Goal: Transaction & Acquisition: Purchase product/service

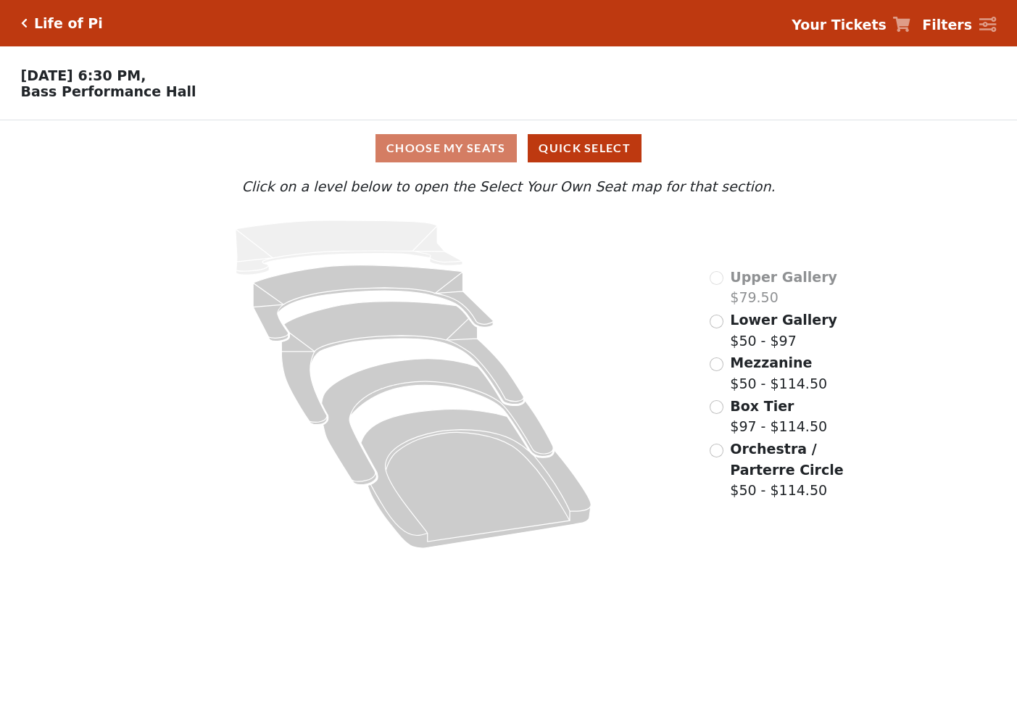
click at [126, 223] on div "Choose My Seats Quick Select Current Level Click on a level below to open the S…" at bounding box center [508, 339] width 1017 height 438
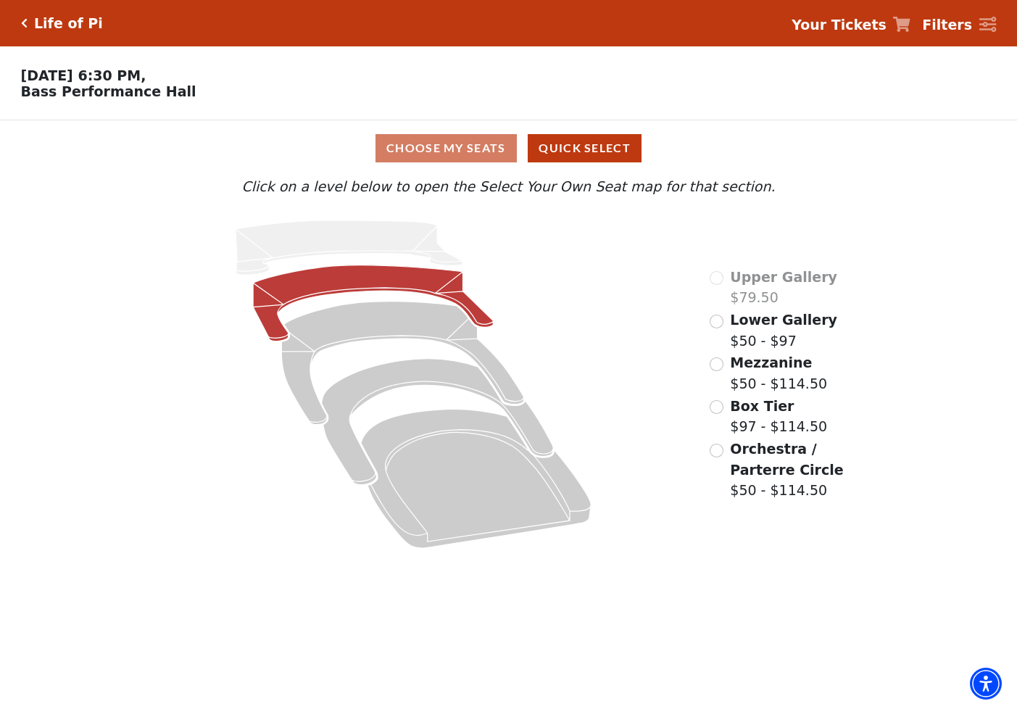
click at [344, 287] on icon at bounding box center [373, 303] width 241 height 76
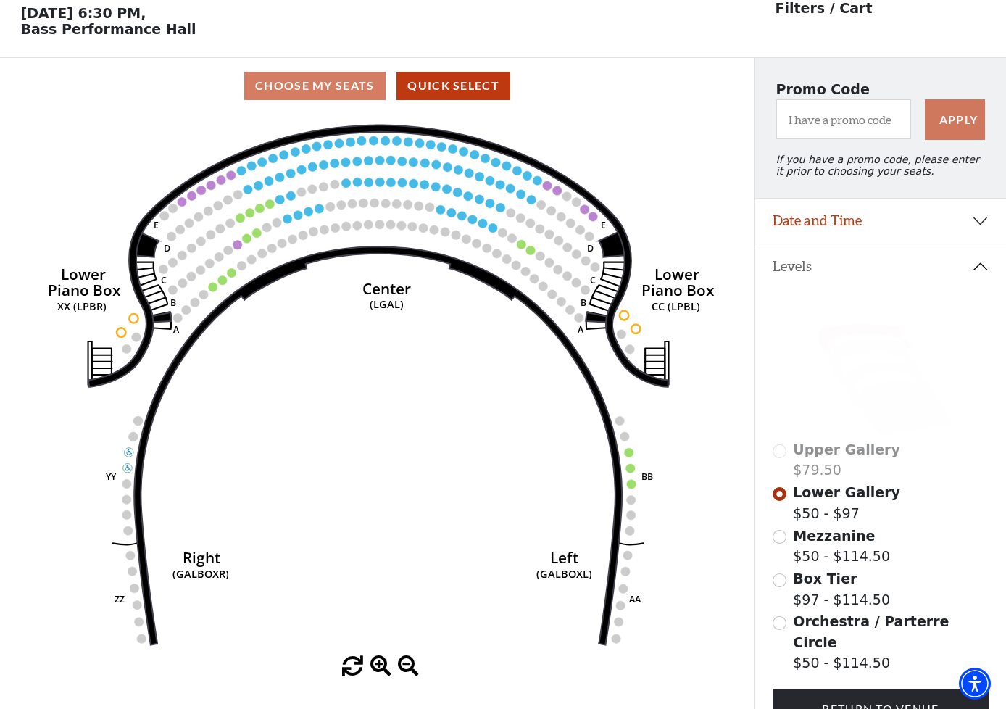
scroll to position [67, 0]
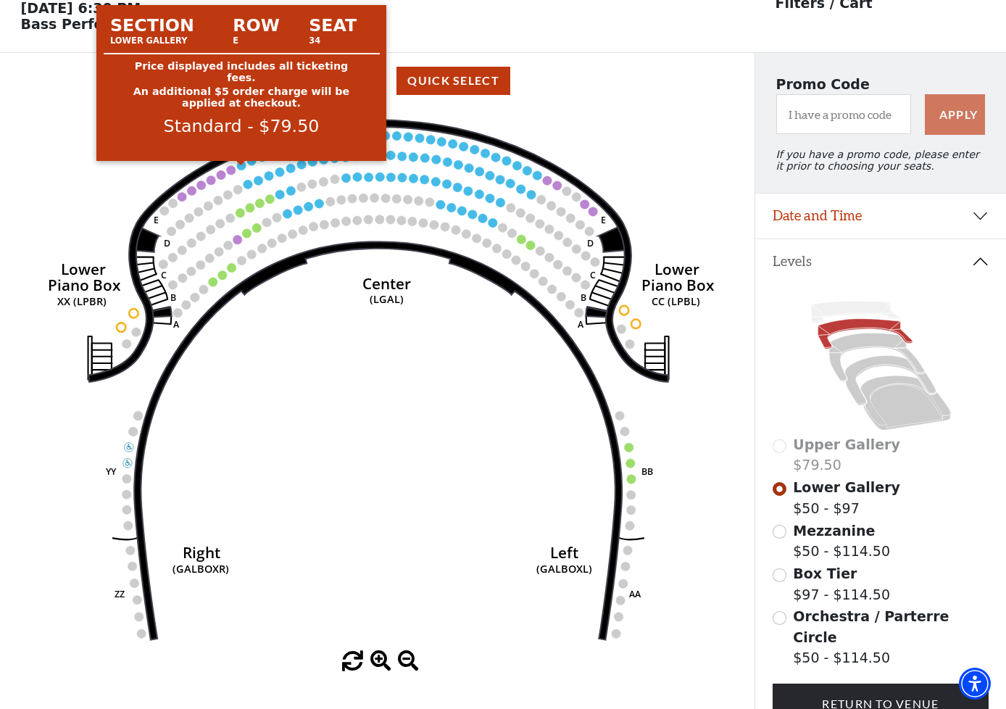
click at [244, 169] on circle at bounding box center [241, 165] width 9 height 9
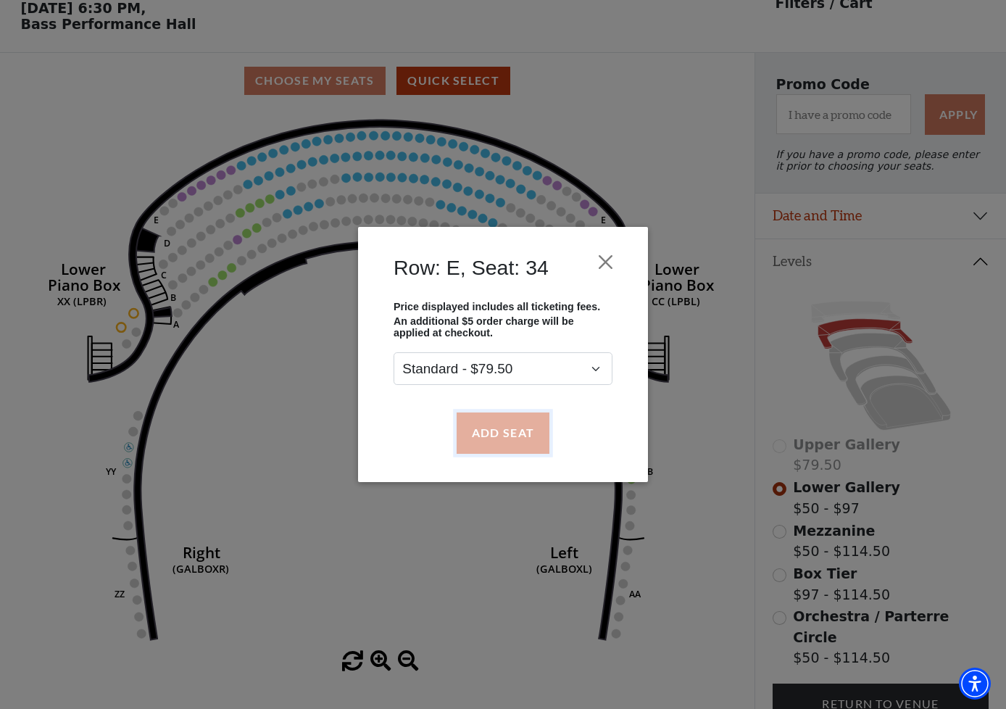
click at [482, 433] on button "Add Seat" at bounding box center [503, 432] width 93 height 41
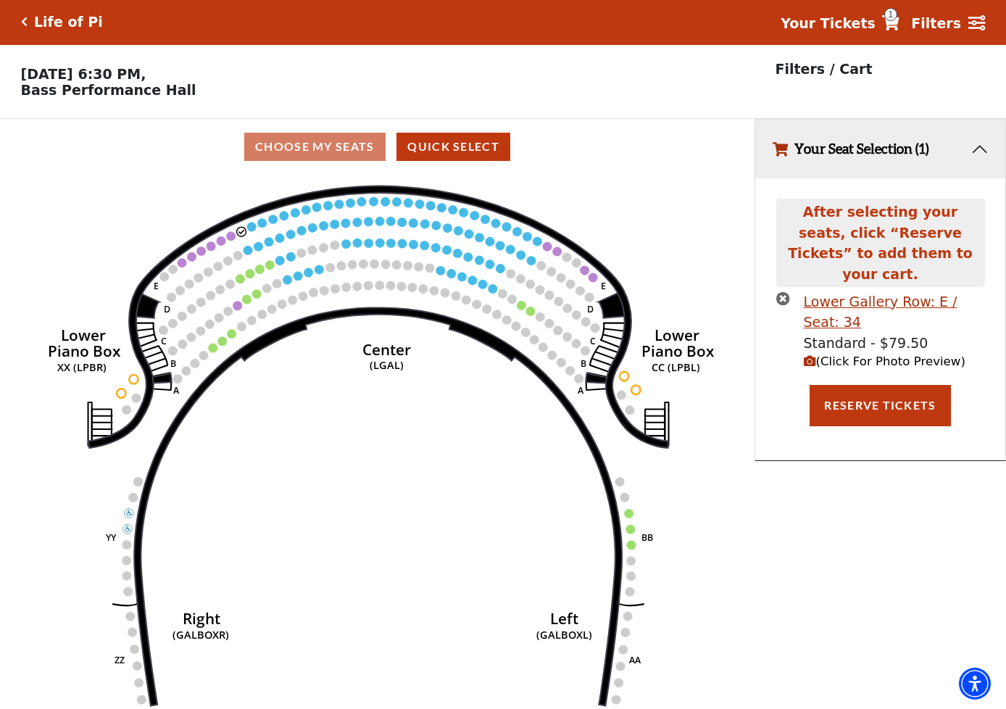
scroll to position [0, 0]
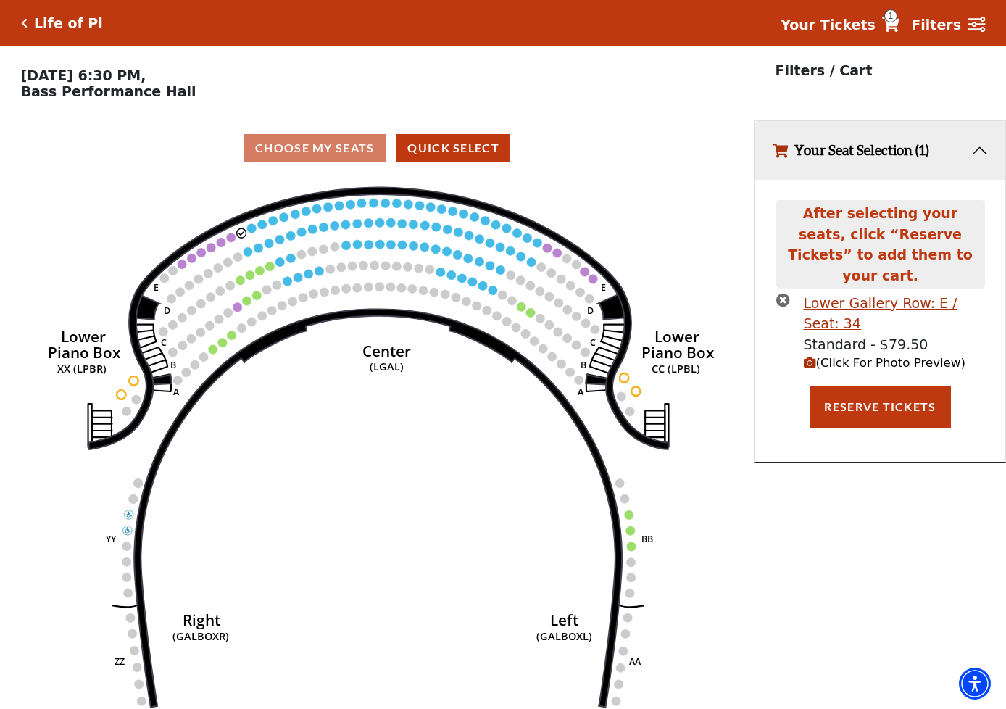
click at [252, 232] on circle at bounding box center [251, 227] width 9 height 9
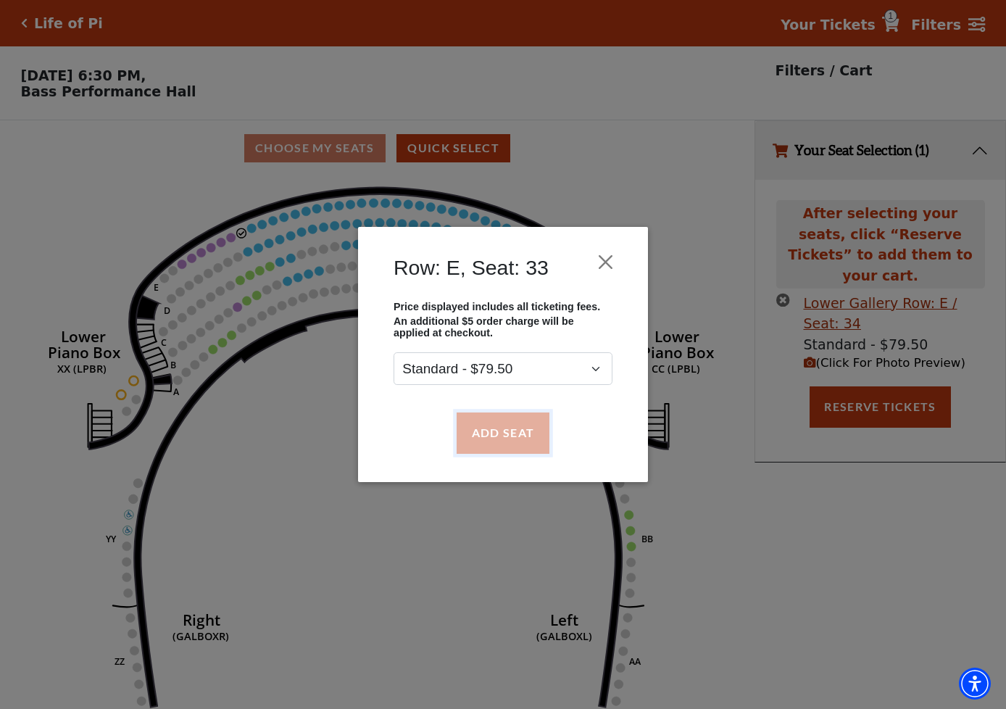
click at [517, 431] on button "Add Seat" at bounding box center [503, 432] width 93 height 41
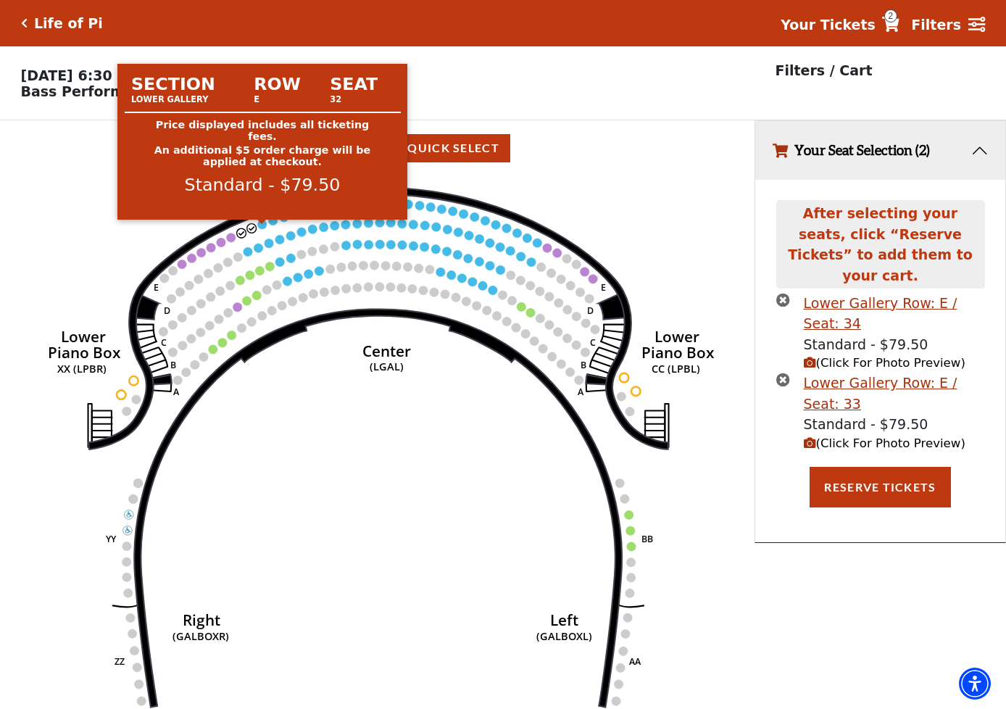
click at [263, 228] on circle at bounding box center [262, 224] width 9 height 9
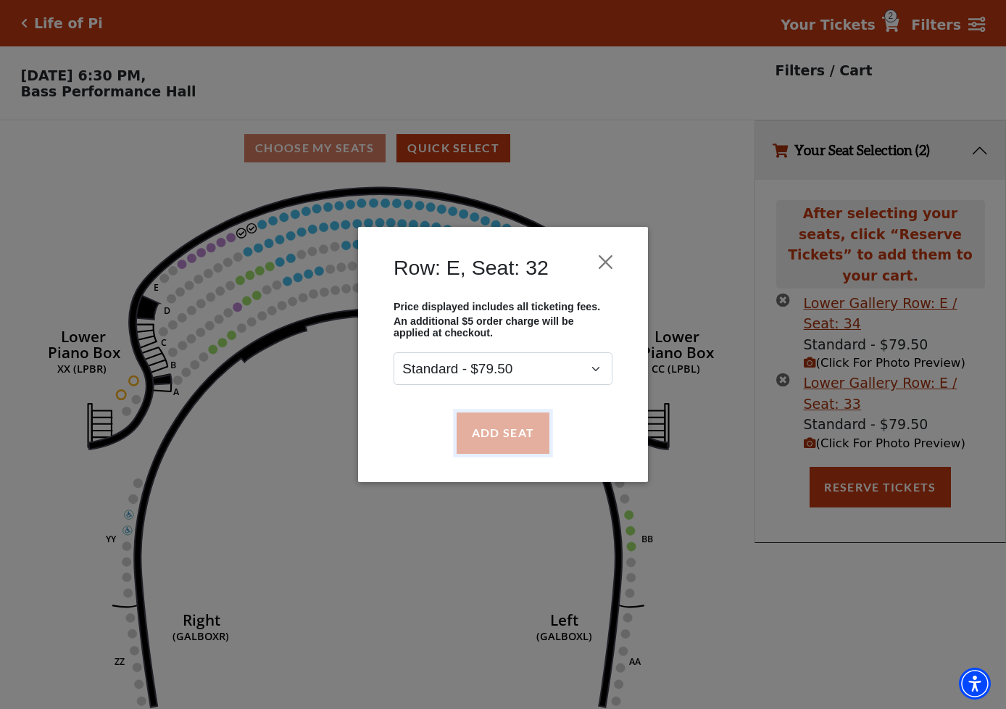
click at [508, 431] on button "Add Seat" at bounding box center [503, 432] width 93 height 41
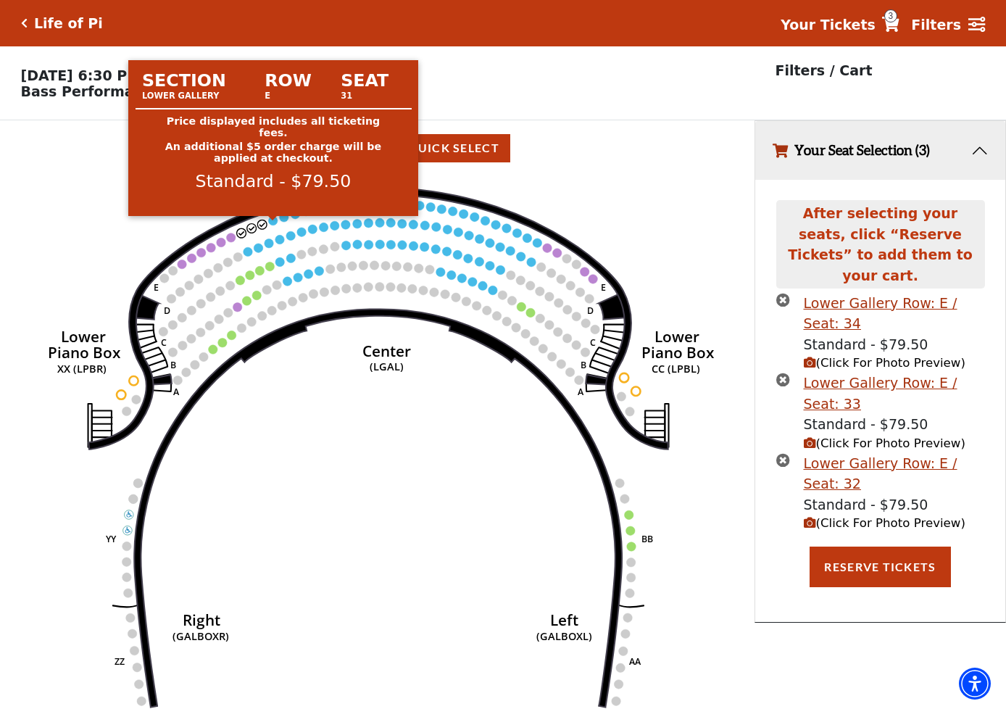
click at [277, 225] on circle at bounding box center [272, 220] width 9 height 9
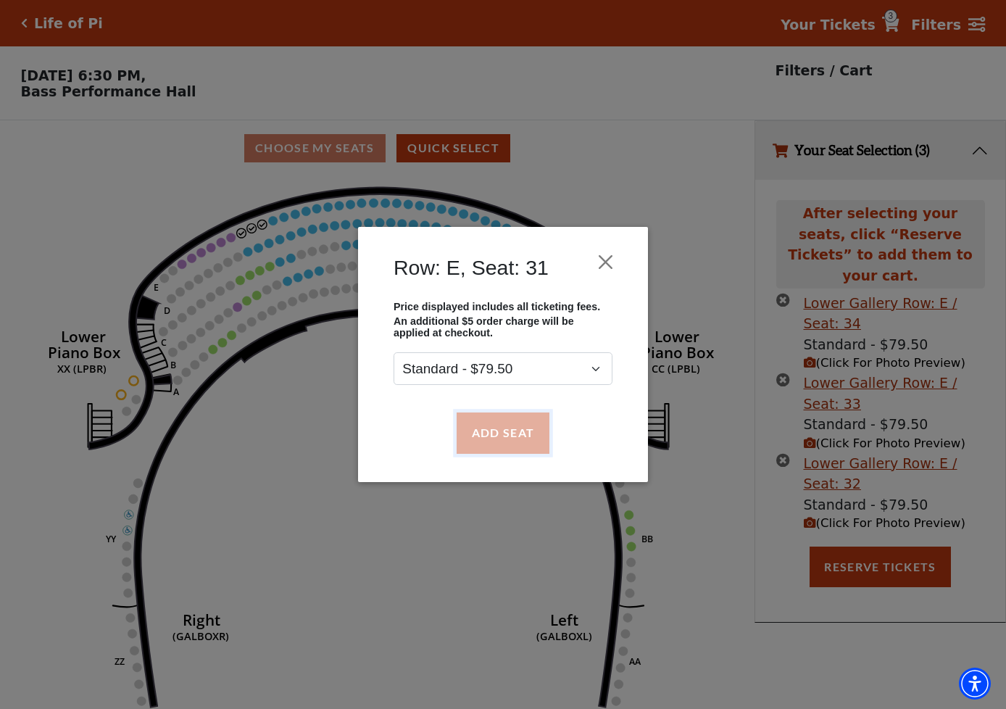
click at [499, 425] on button "Add Seat" at bounding box center [503, 432] width 93 height 41
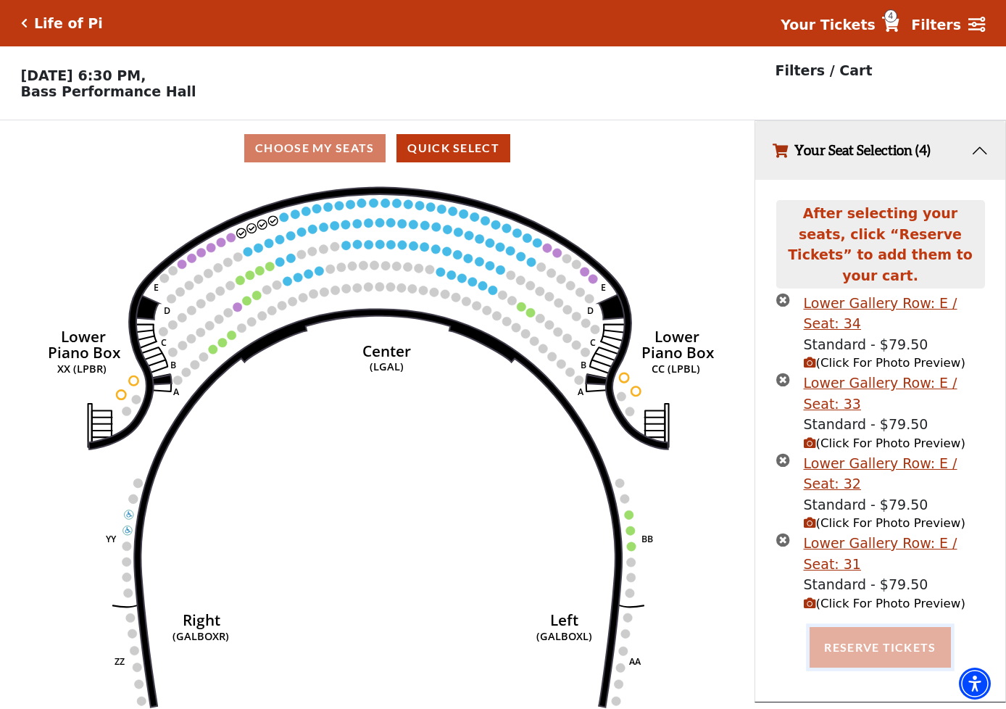
click at [865, 637] on button "Reserve Tickets" at bounding box center [879, 647] width 141 height 41
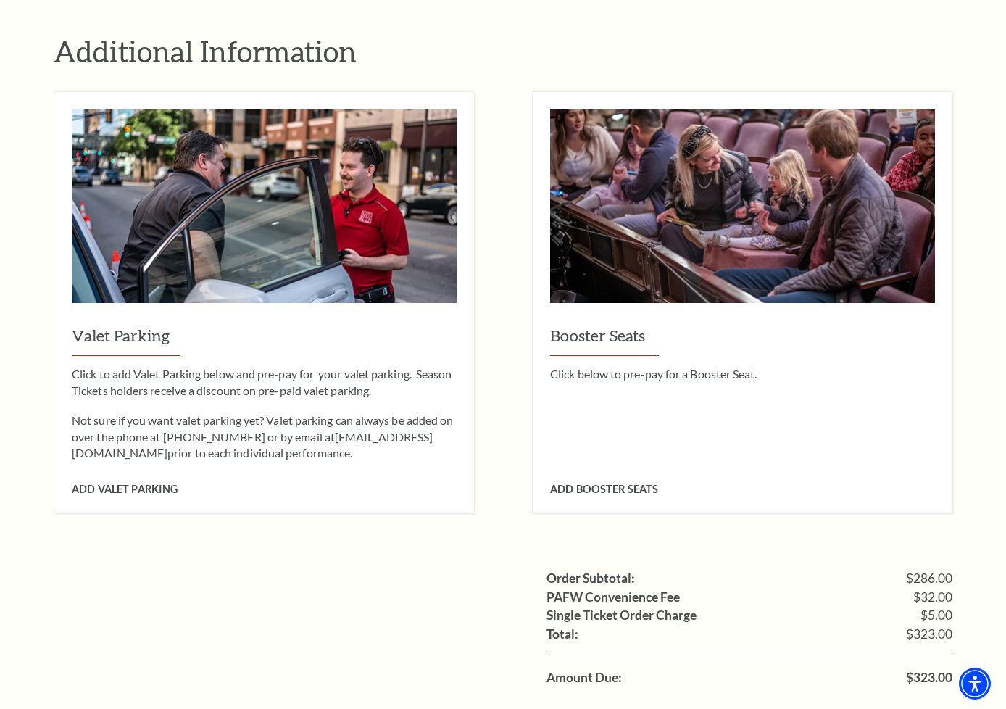
scroll to position [1304, 0]
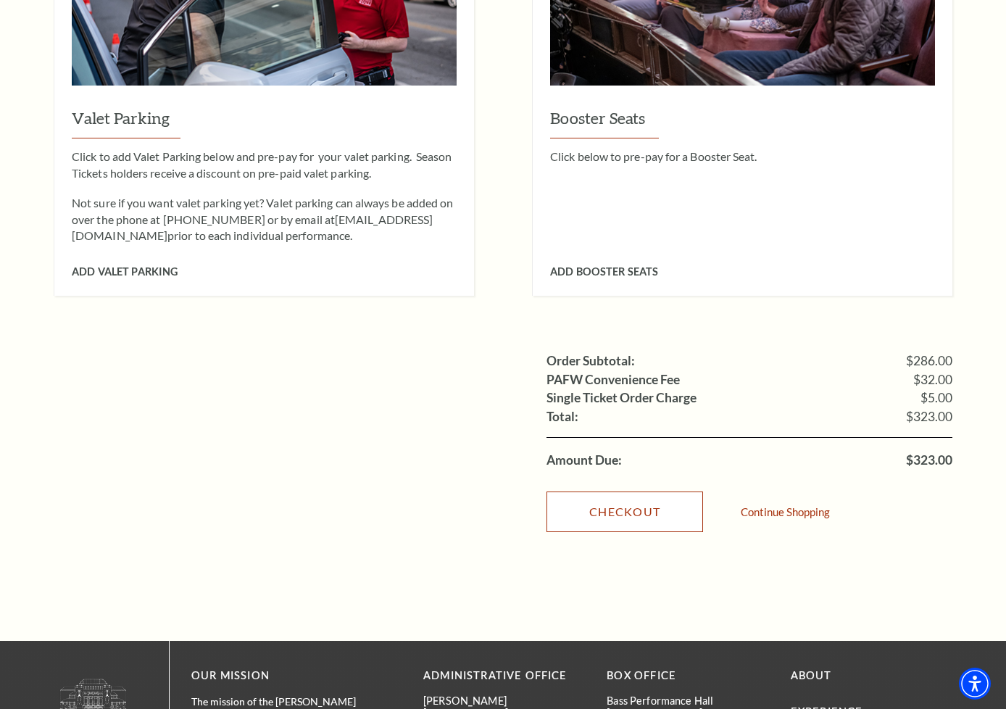
click at [646, 491] on link "Checkout" at bounding box center [624, 511] width 157 height 41
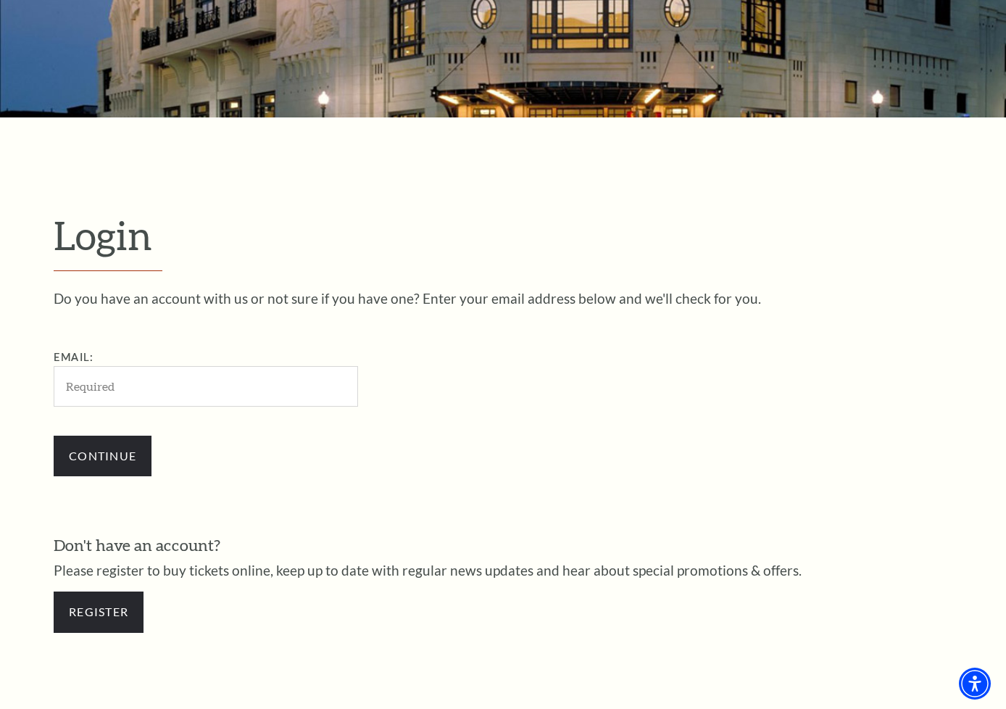
scroll to position [193, 0]
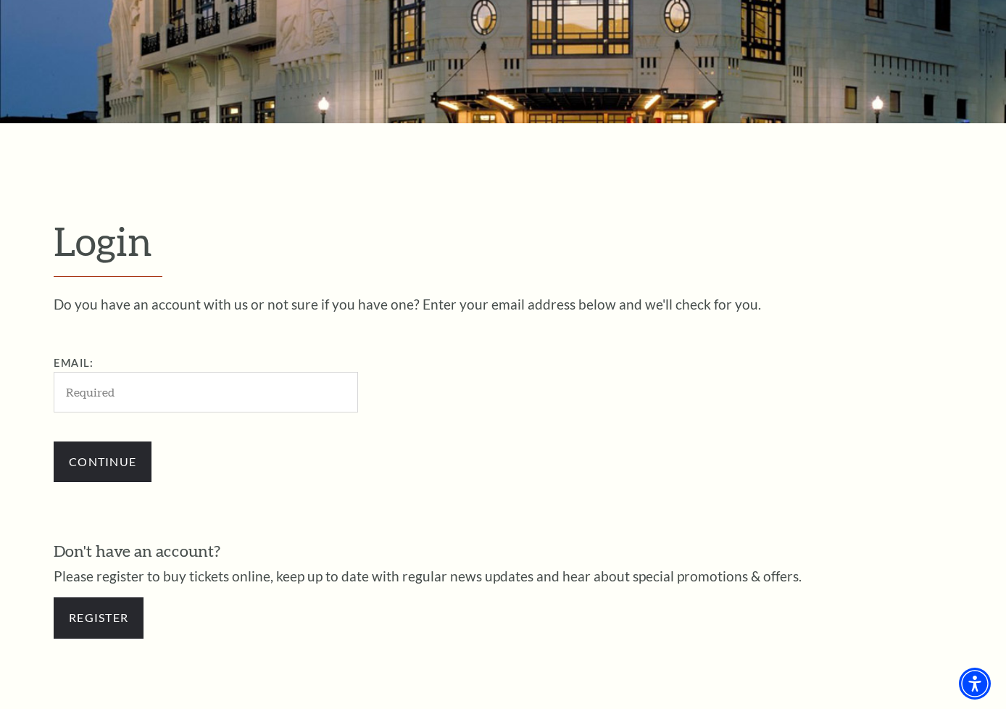
click at [159, 394] on input "Email:" at bounding box center [206, 392] width 304 height 40
click at [146, 395] on input "tuyetkieu2103@gmail.com" at bounding box center [206, 392] width 304 height 40
click at [136, 396] on input "tuyetkieu2103@gmail.com" at bounding box center [206, 392] width 304 height 40
type input "[EMAIL_ADDRESS][DOMAIN_NAME]"
click at [106, 469] on input "Continue" at bounding box center [103, 461] width 98 height 41
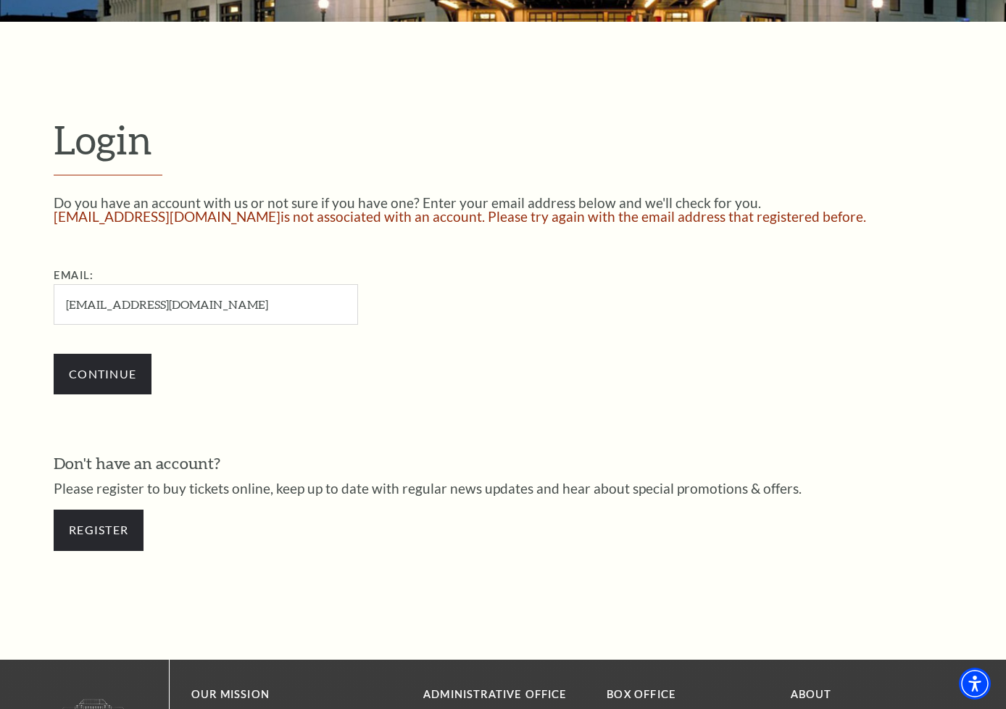
scroll to position [362, 0]
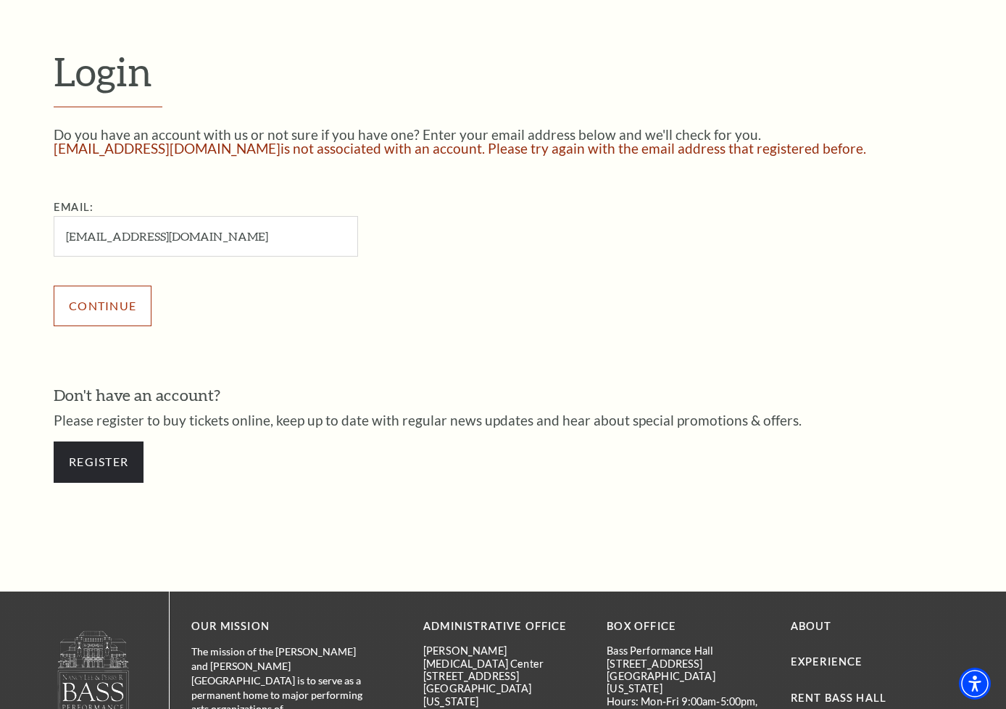
click at [98, 313] on input "Continue" at bounding box center [103, 306] width 98 height 41
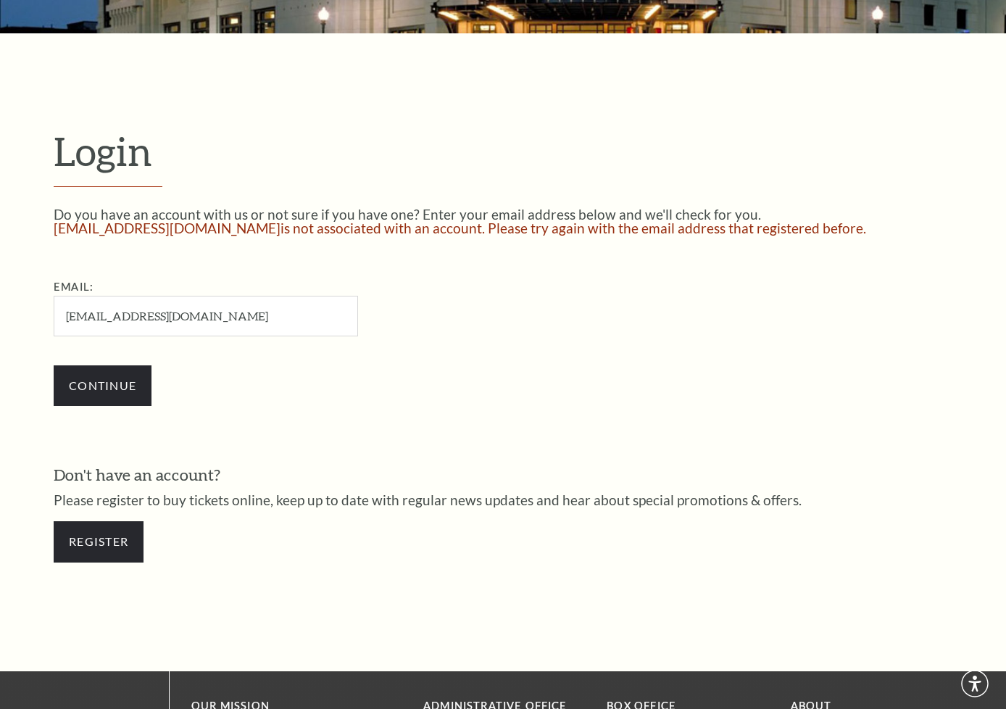
scroll to position [362, 0]
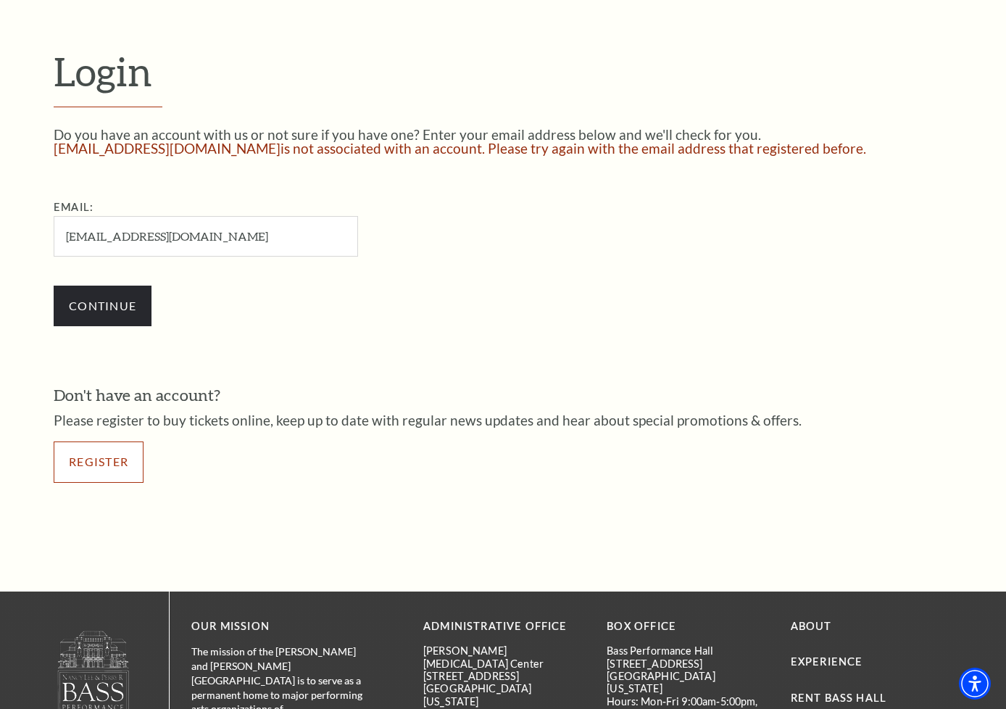
click at [80, 457] on link "Register" at bounding box center [99, 461] width 90 height 41
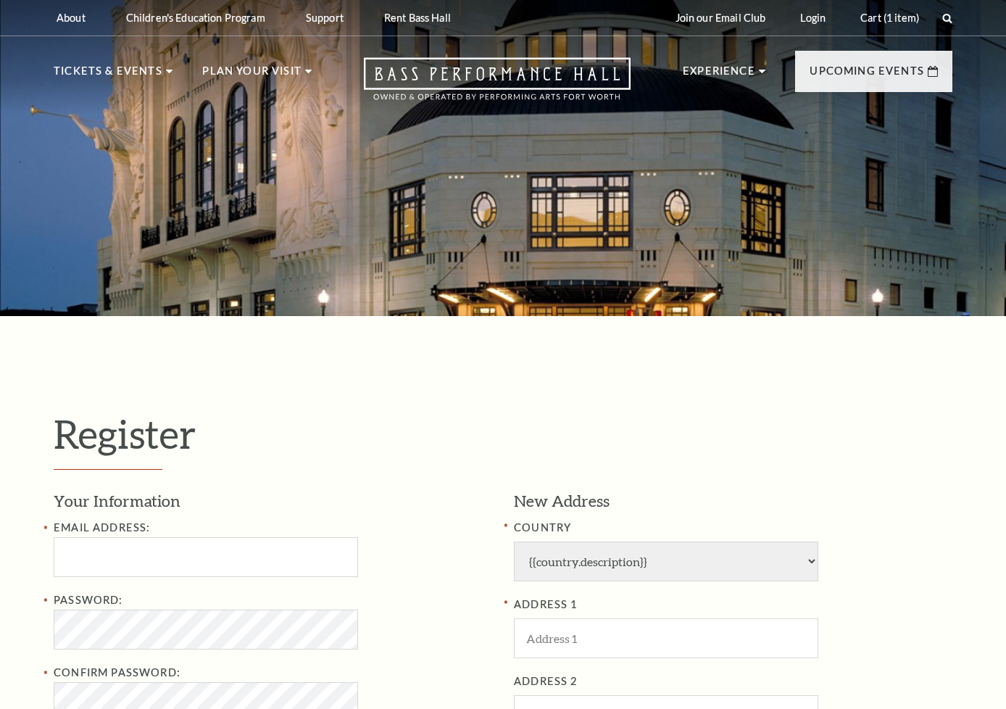
select select "1"
select select "[GEOGRAPHIC_DATA]"
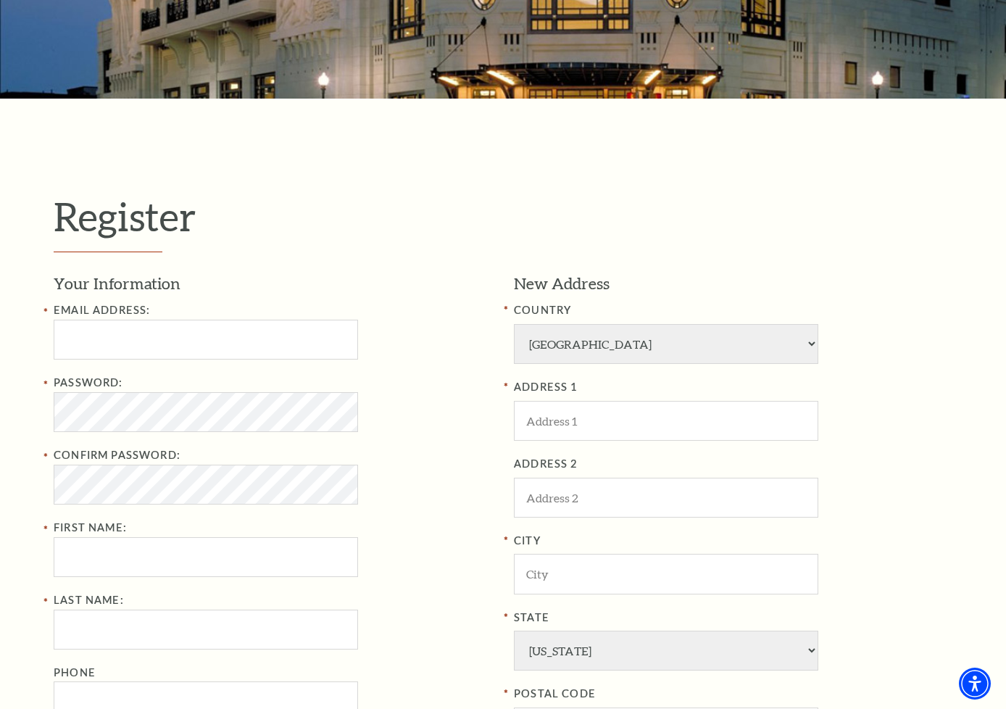
scroll to position [435, 0]
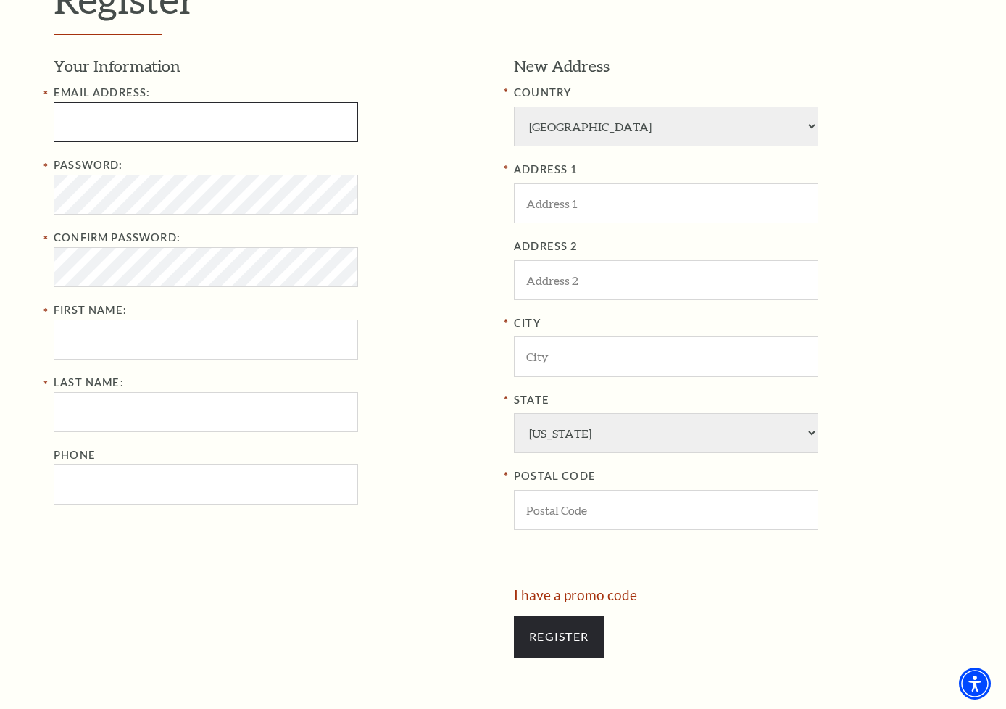
click at [128, 117] on input "Email Address:" at bounding box center [206, 122] width 304 height 40
type input "tuyetkieu2103@gmail.com"
type input "Marguerite"
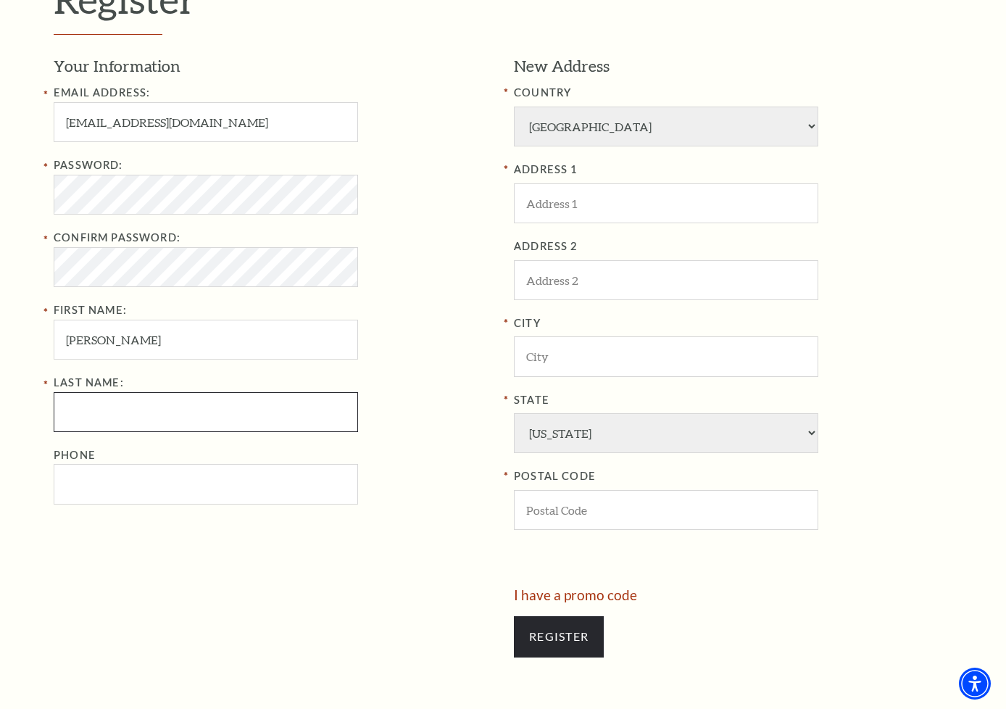
type input "Doerr"
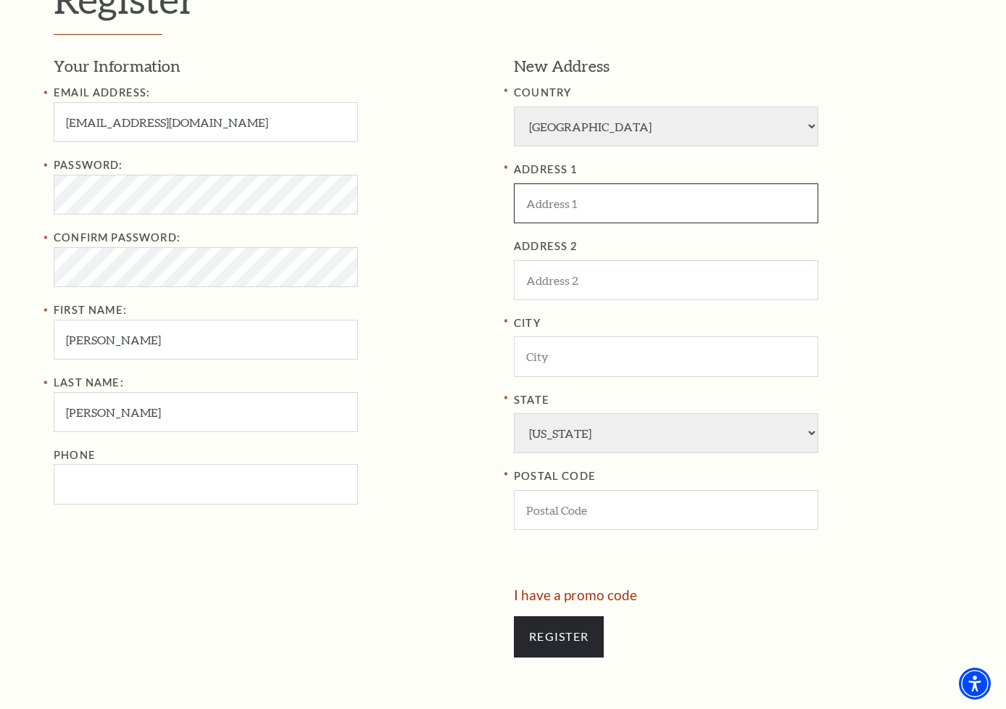
type input "Diana Wortham Theatre - NC"
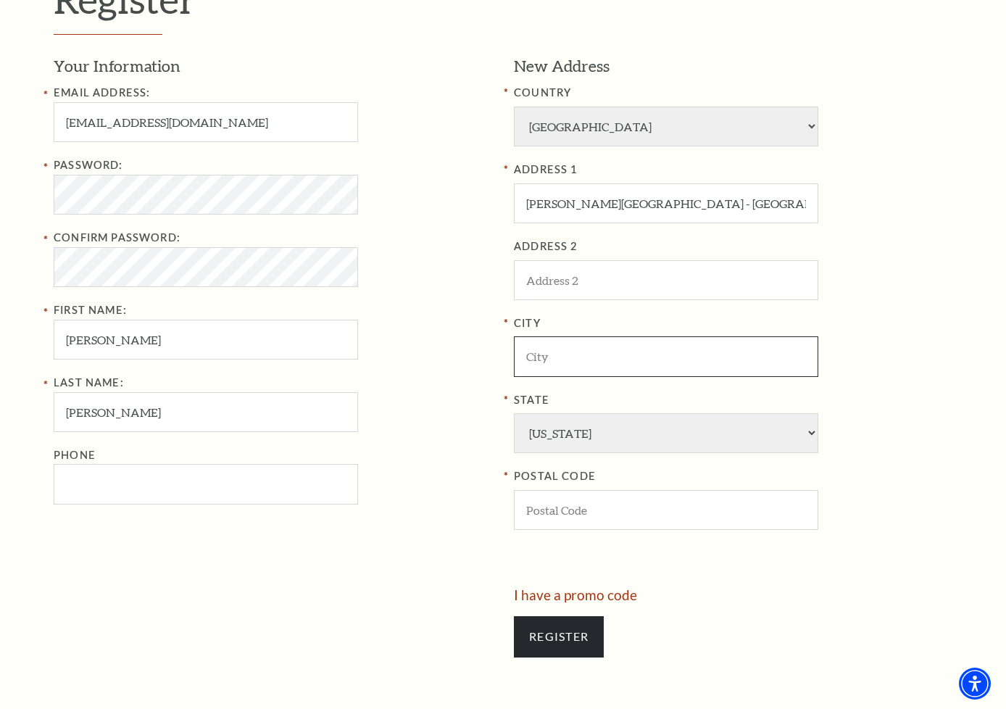
type input "Asheville"
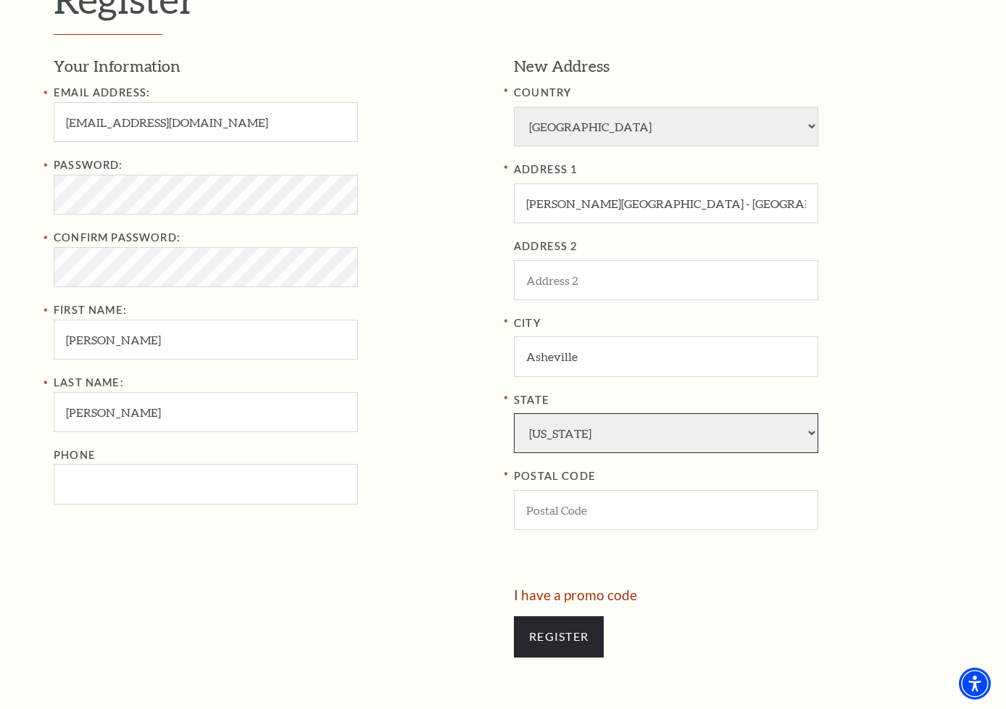
select select "NC"
type input "28715"
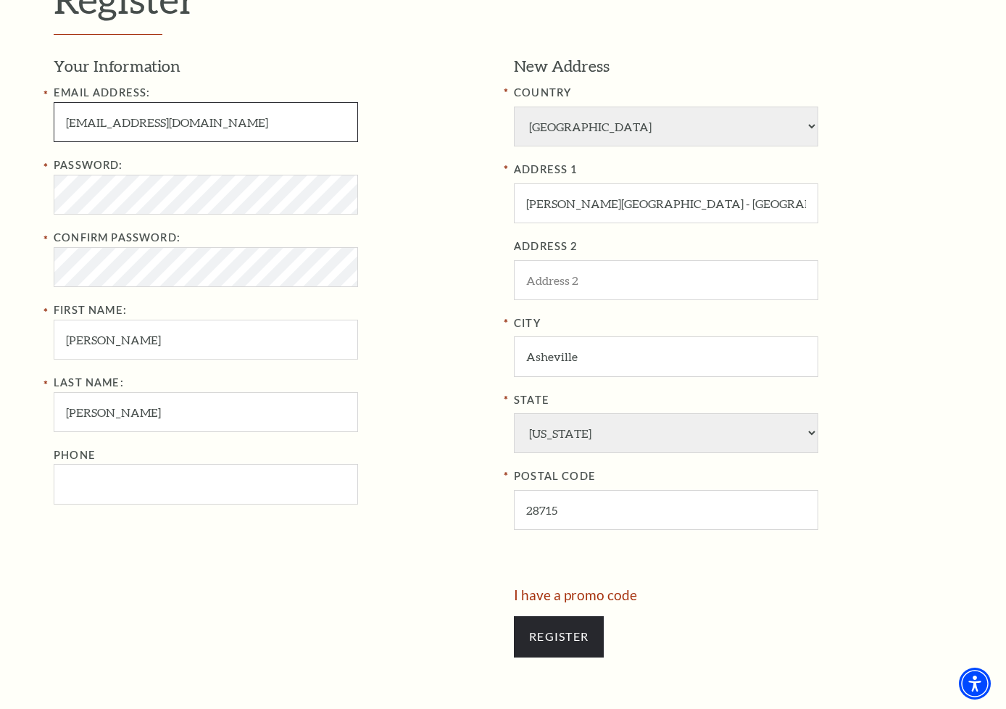
click at [122, 129] on input "tuyetkieu2103@gmail.com" at bounding box center [206, 122] width 304 height 40
type input "tuyetkieu2hbtghtr103@gmail.com"
click at [410, 259] on div "Confirm Password:" at bounding box center [273, 258] width 438 height 58
click at [133, 484] on input "Phone" at bounding box center [206, 484] width 304 height 40
type input "641-832-6924"
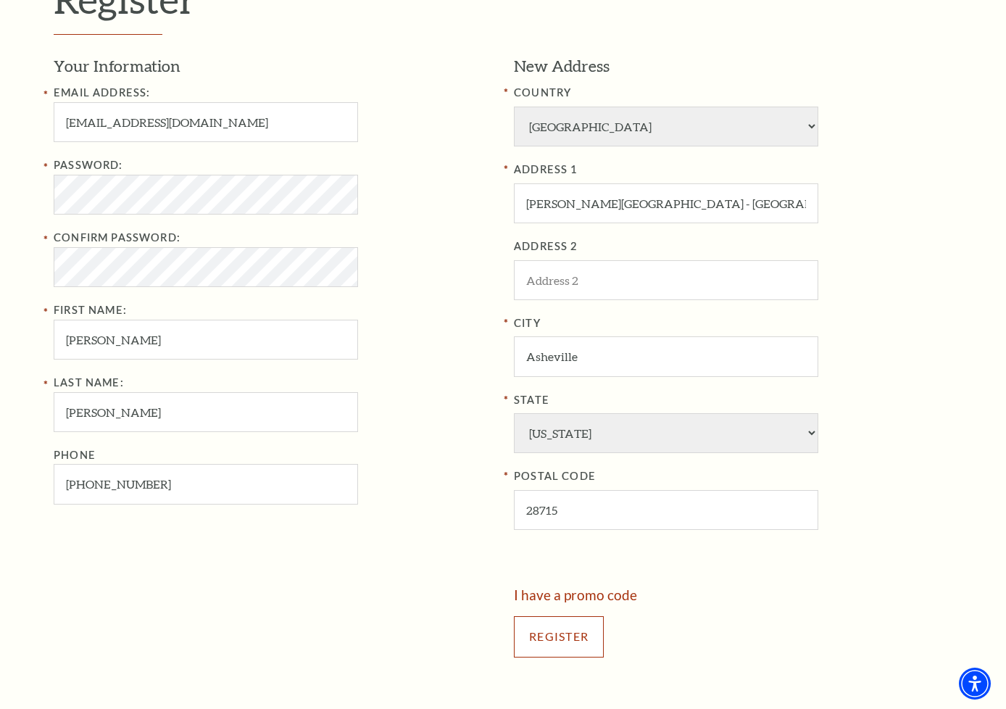
click at [536, 624] on input "Register" at bounding box center [559, 636] width 90 height 41
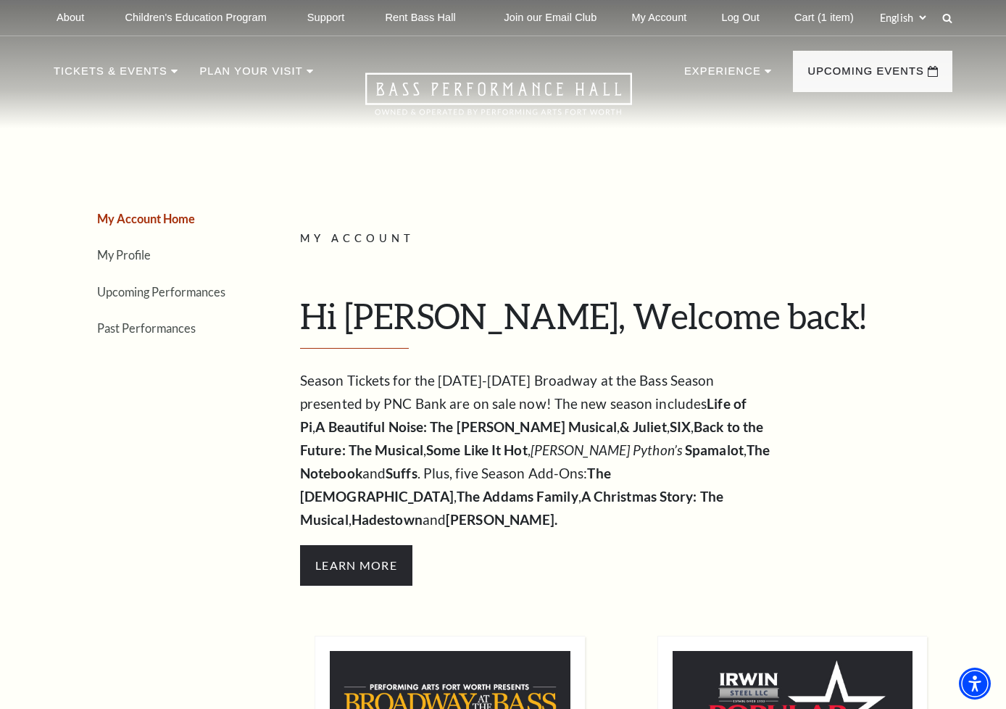
click at [555, 189] on div "Loading... My Account Hi [PERSON_NAME], Welcome back! My Account Home My Profil…" at bounding box center [620, 715] width 663 height 1159
click at [230, 126] on nav "Tickets & Events Now On Sale Broadway At The Bass presented by PNC Bank [PERSON…" at bounding box center [503, 82] width 928 height 92
click at [828, 14] on link "Cart (1 item)" at bounding box center [824, 18] width 83 height 36
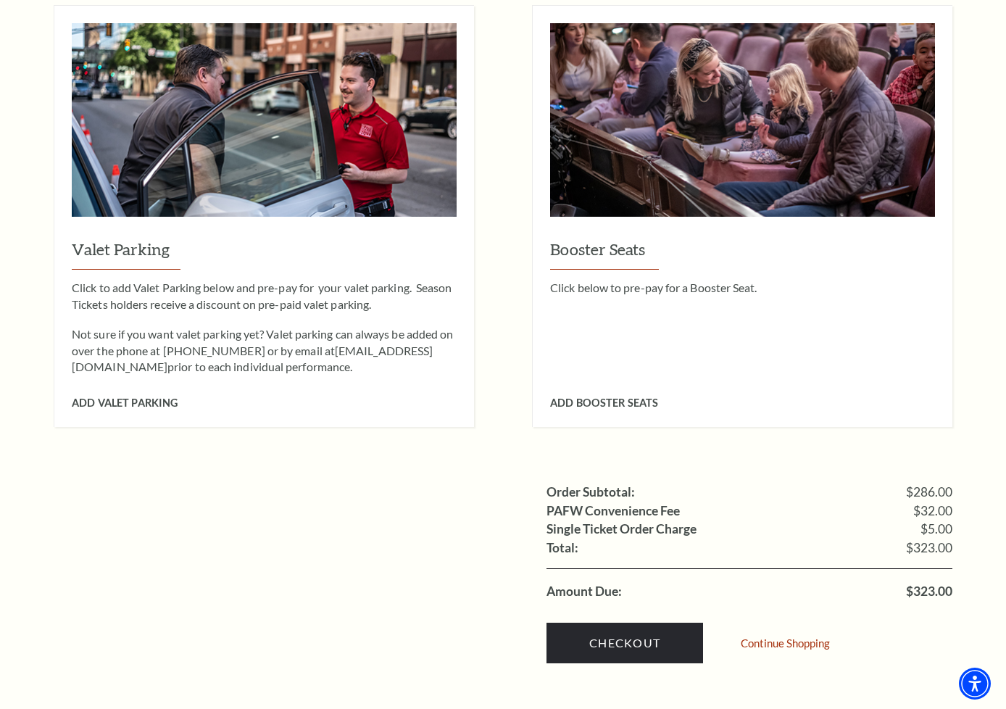
scroll to position [1160, 0]
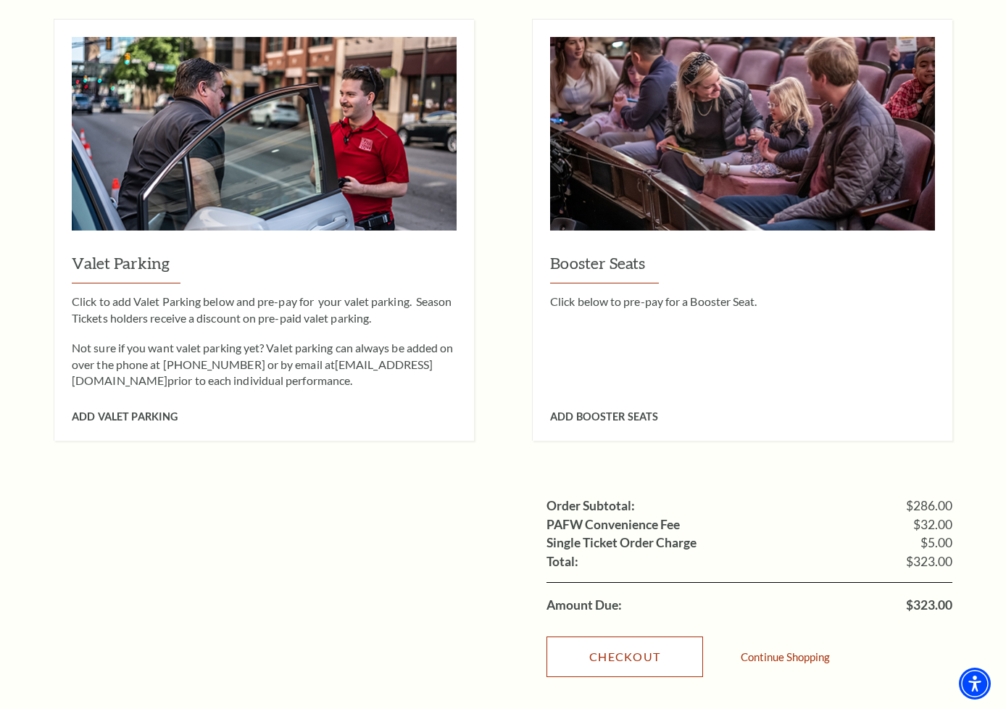
click at [633, 636] on link "Checkout" at bounding box center [624, 656] width 157 height 41
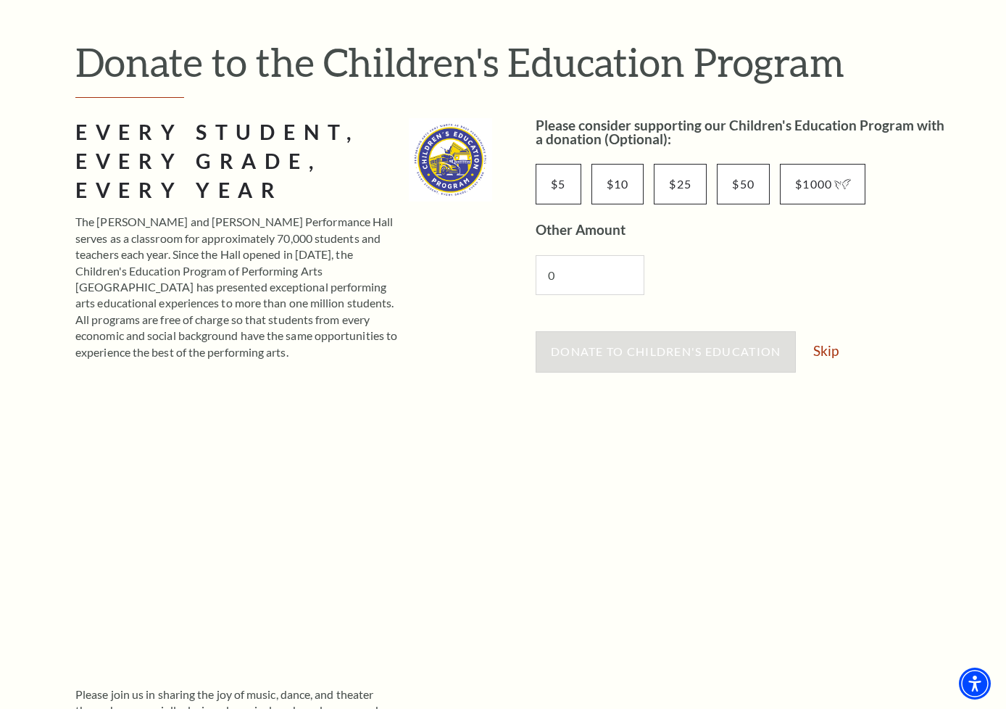
scroll to position [145, 0]
click at [823, 342] on link "Skip" at bounding box center [825, 349] width 25 height 14
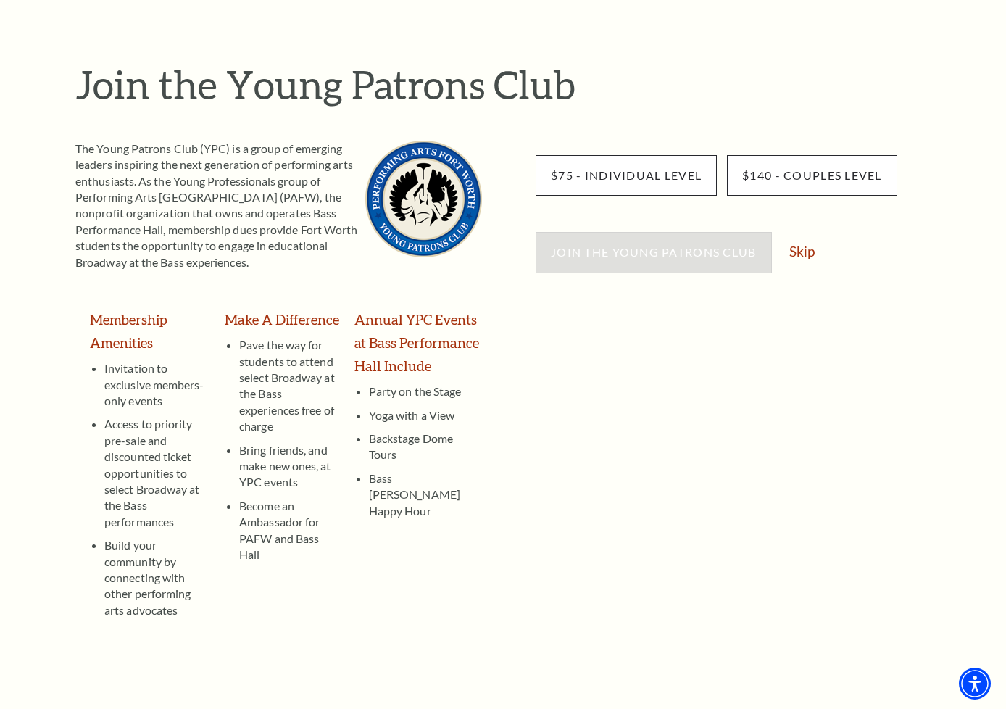
scroll to position [217, 0]
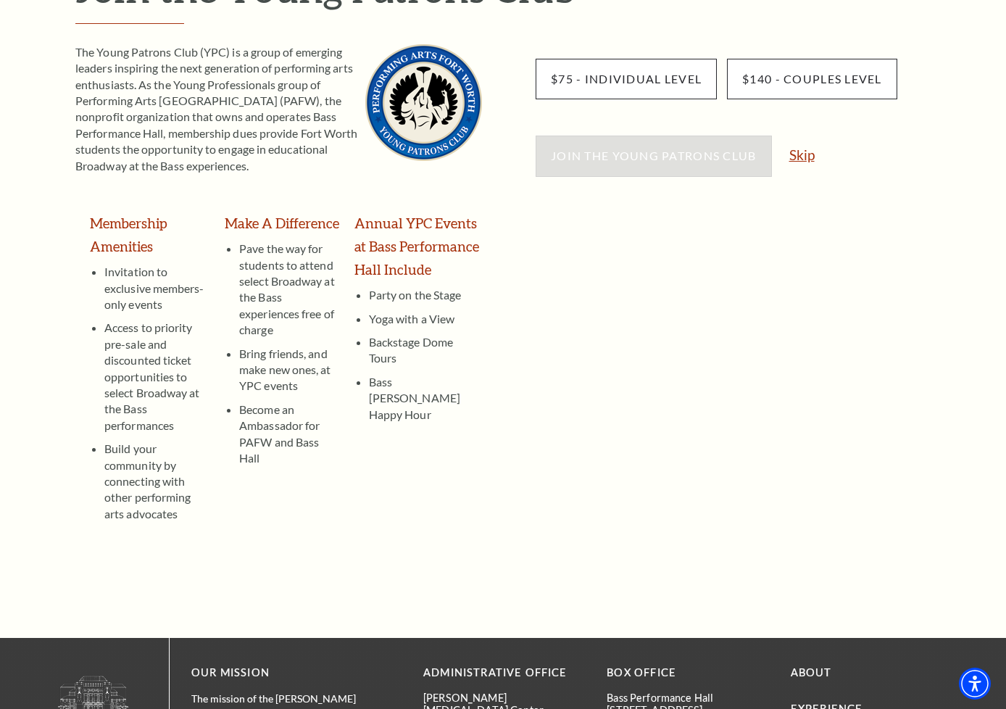
click at [796, 156] on link "Skip" at bounding box center [801, 155] width 25 height 14
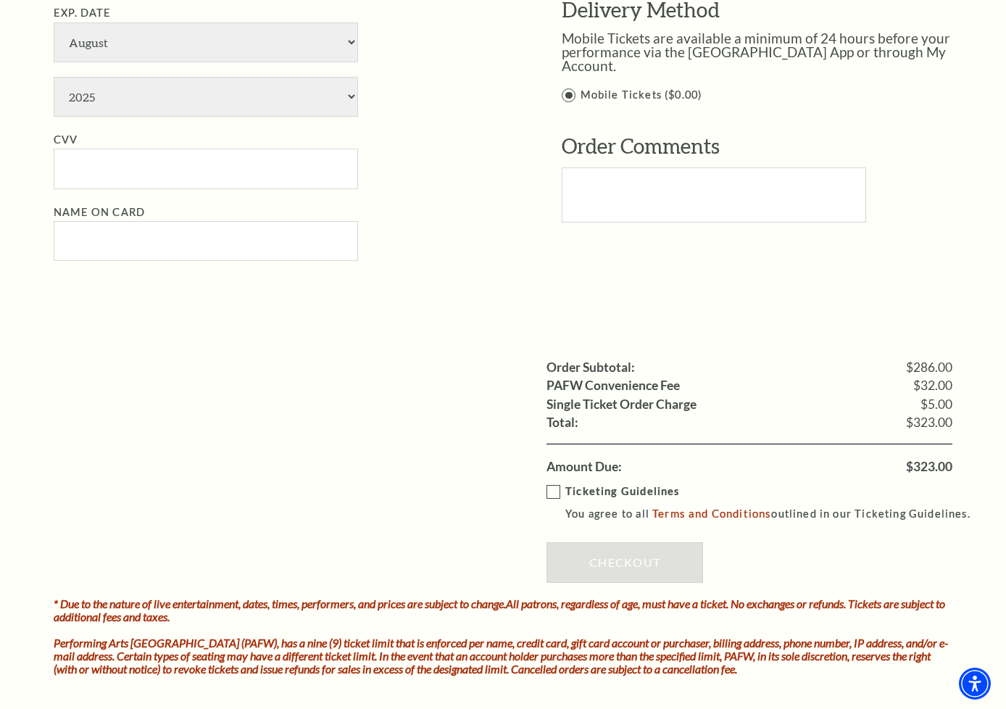
scroll to position [1087, 0]
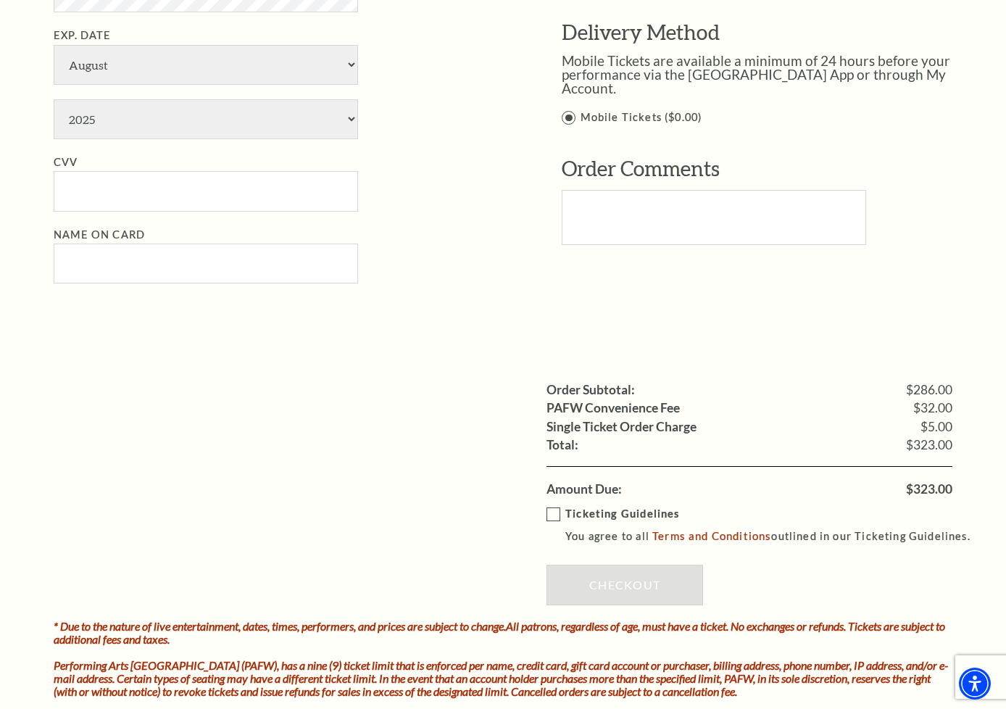
click at [526, 189] on div "Billing Address [PERSON_NAME] [PERSON_NAME][GEOGRAPHIC_DATA] - [GEOGRAPHIC_DATA…" at bounding box center [750, 56] width 465 height 420
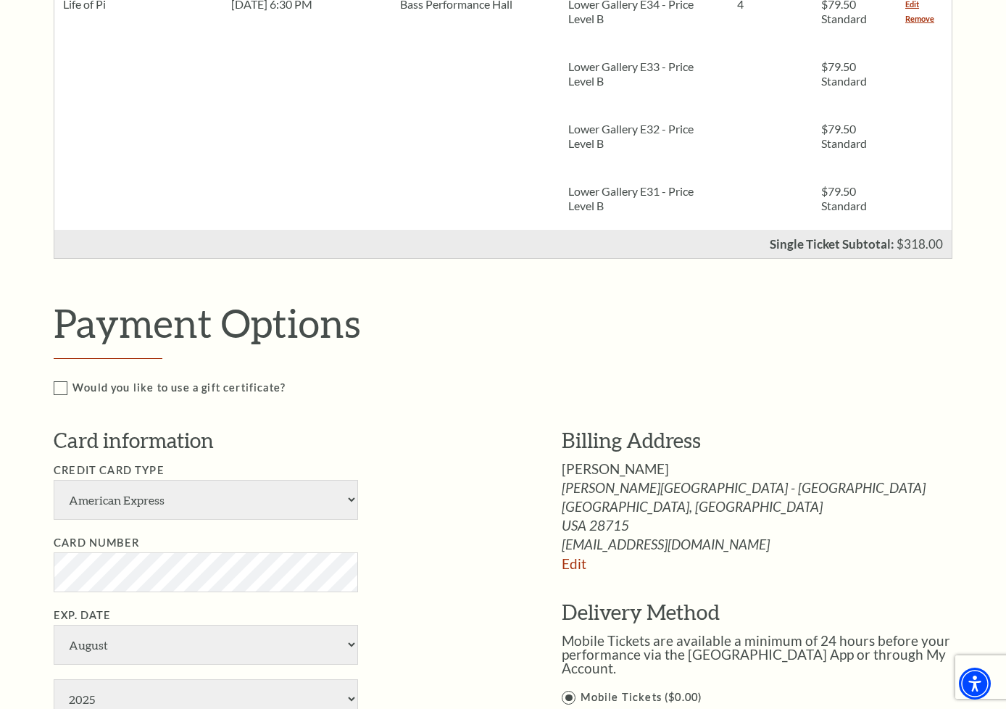
scroll to position [290, 0]
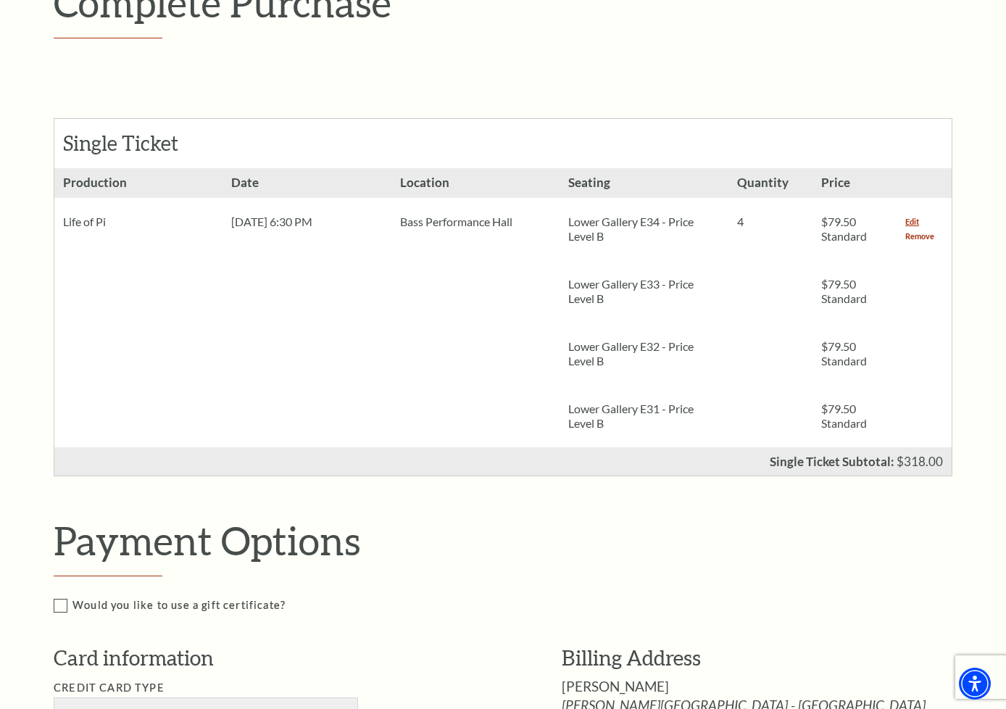
click at [912, 234] on link "Remove" at bounding box center [919, 236] width 29 height 14
click at [920, 237] on link "Remove" at bounding box center [919, 236] width 29 height 14
